Goal: Information Seeking & Learning: Learn about a topic

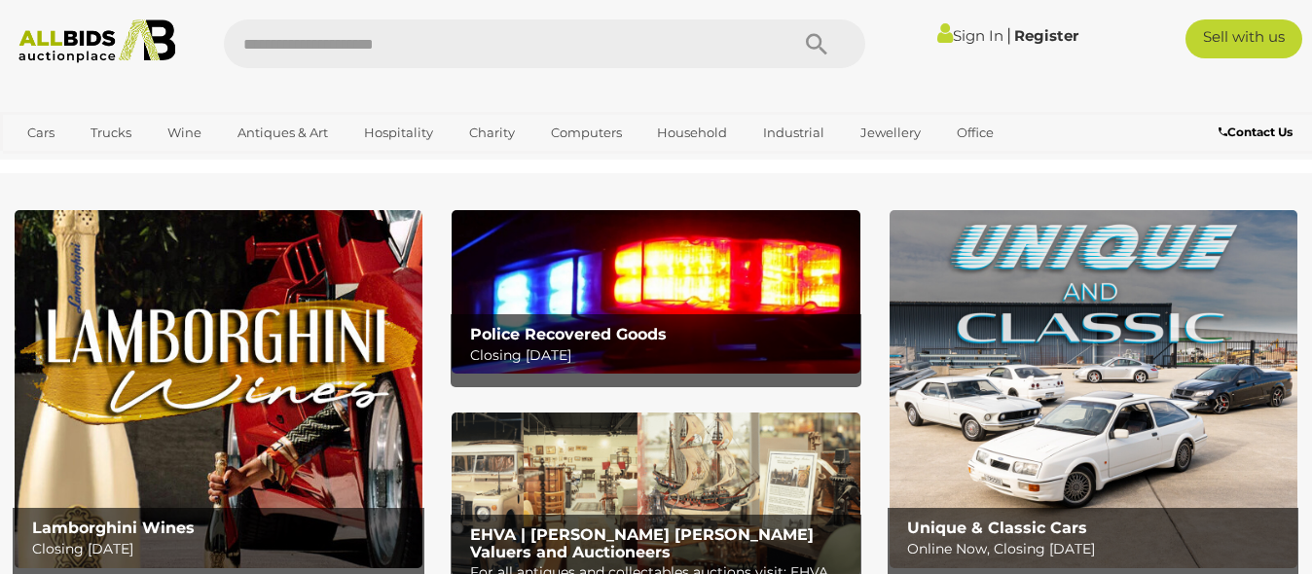
click at [527, 245] on img at bounding box center [655, 291] width 408 height 163
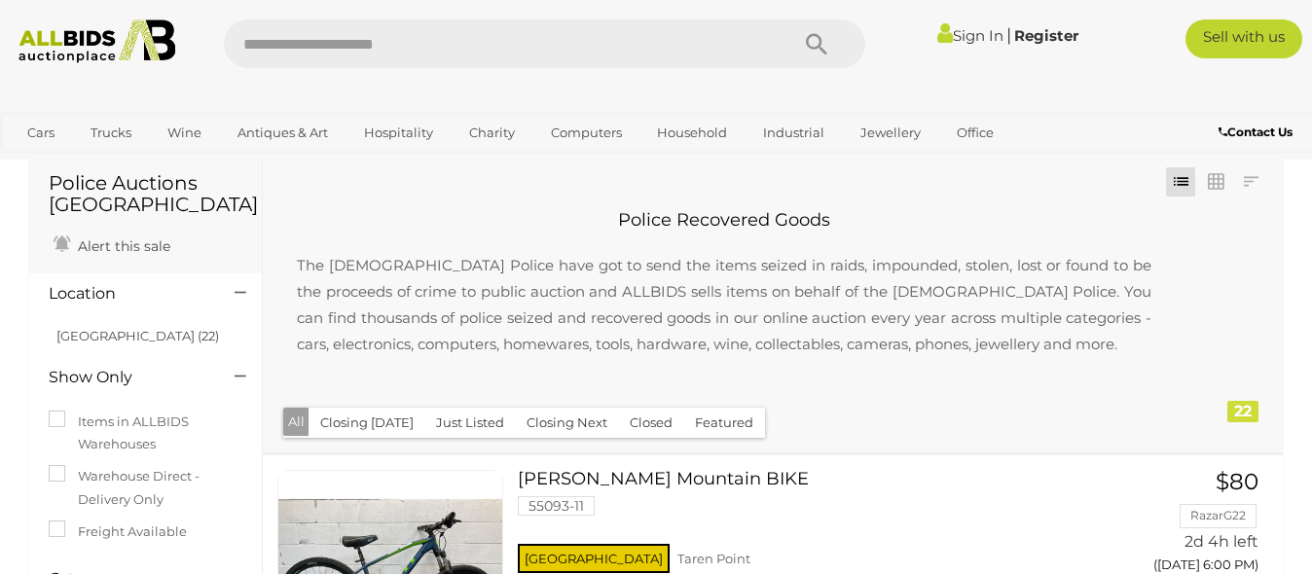
scroll to position [41, 0]
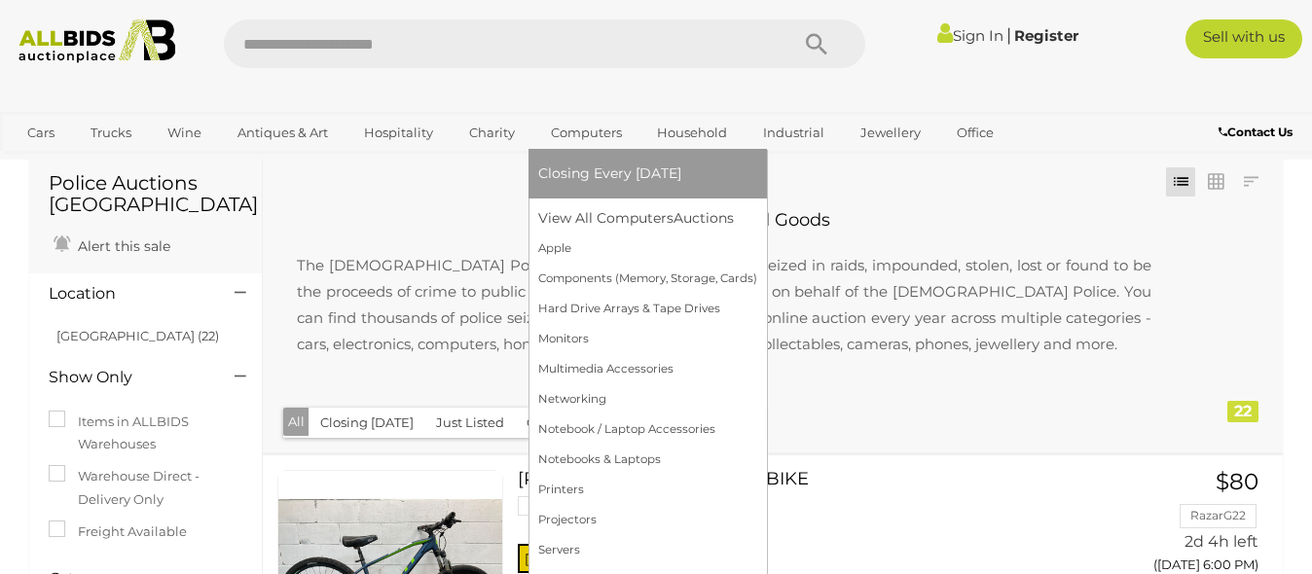
click at [560, 132] on link "Computers" at bounding box center [586, 133] width 96 height 32
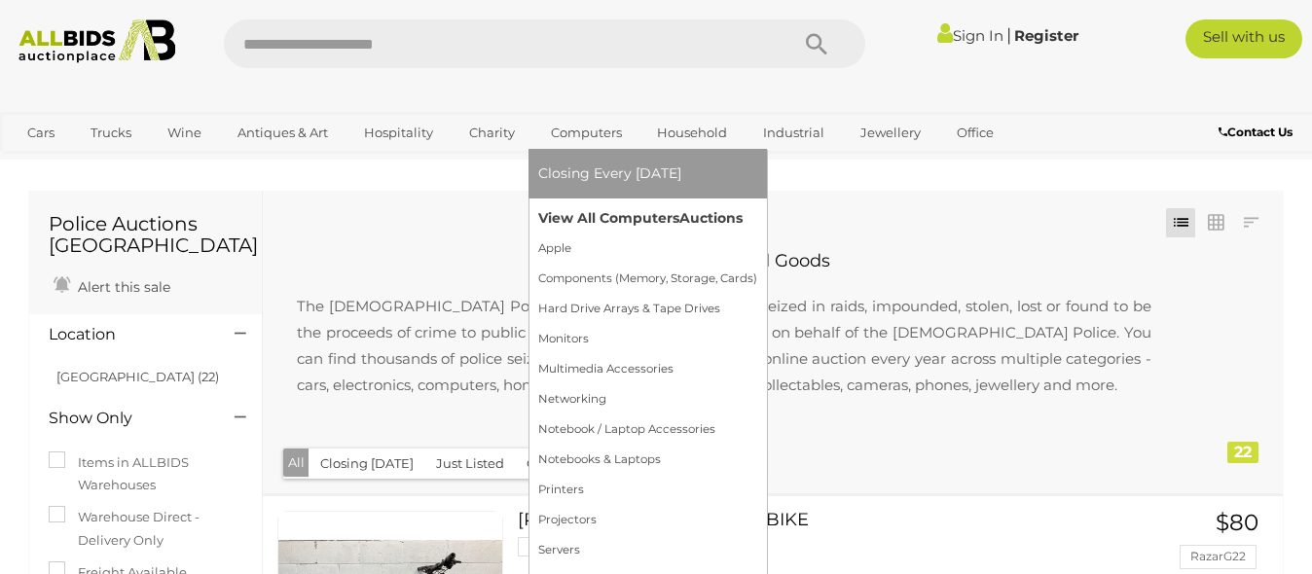
click at [562, 210] on link "View All Computers Auctions" at bounding box center [647, 218] width 219 height 30
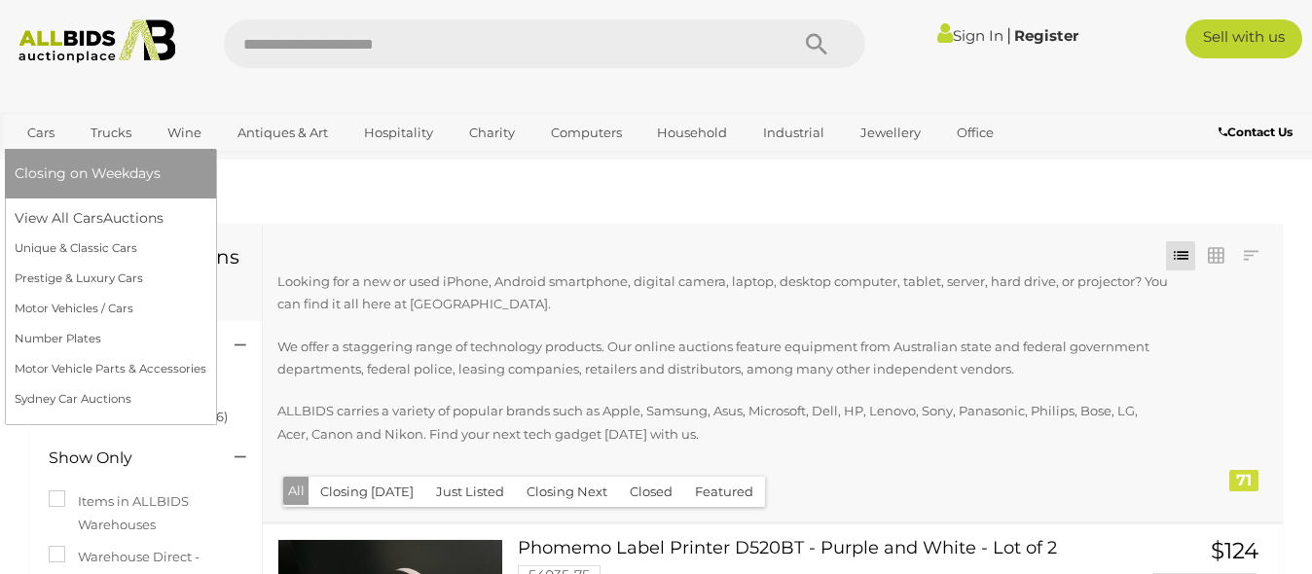
click at [54, 139] on link "Cars" at bounding box center [41, 133] width 53 height 32
click at [57, 165] on span "Closing on Weekdays" at bounding box center [88, 173] width 146 height 18
